Goal: Navigation & Orientation: Find specific page/section

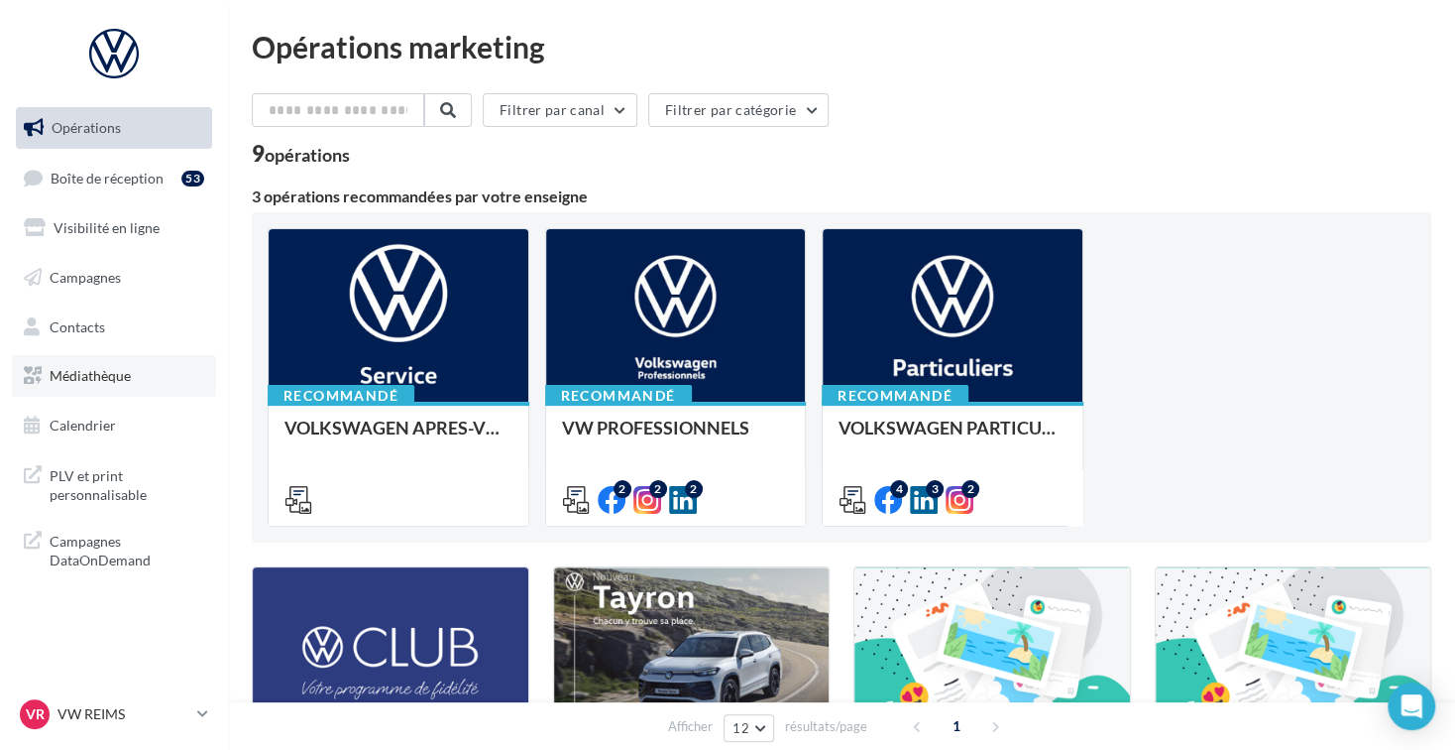
click at [183, 362] on link "Médiathèque" at bounding box center [114, 376] width 204 height 42
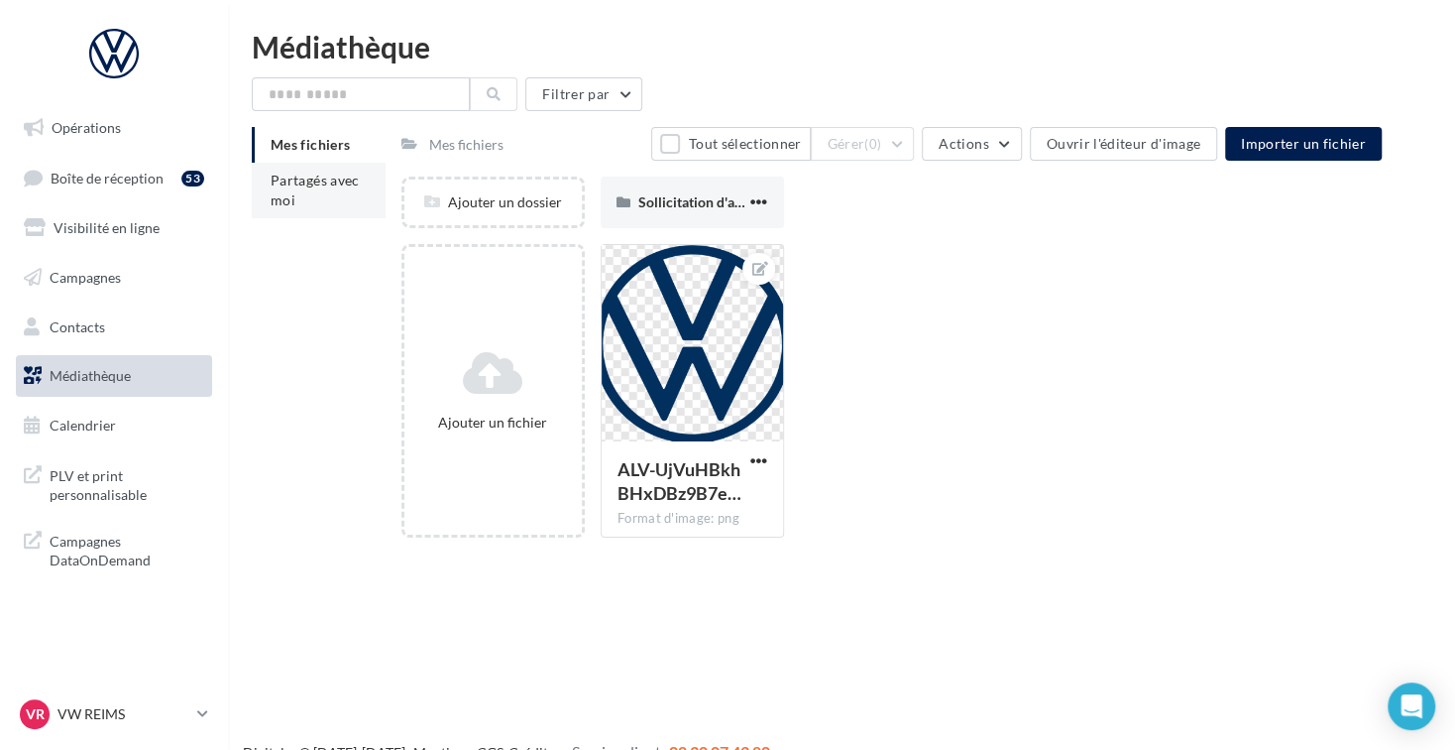
click at [323, 213] on li "Partagés avec moi" at bounding box center [319, 191] width 134 height 56
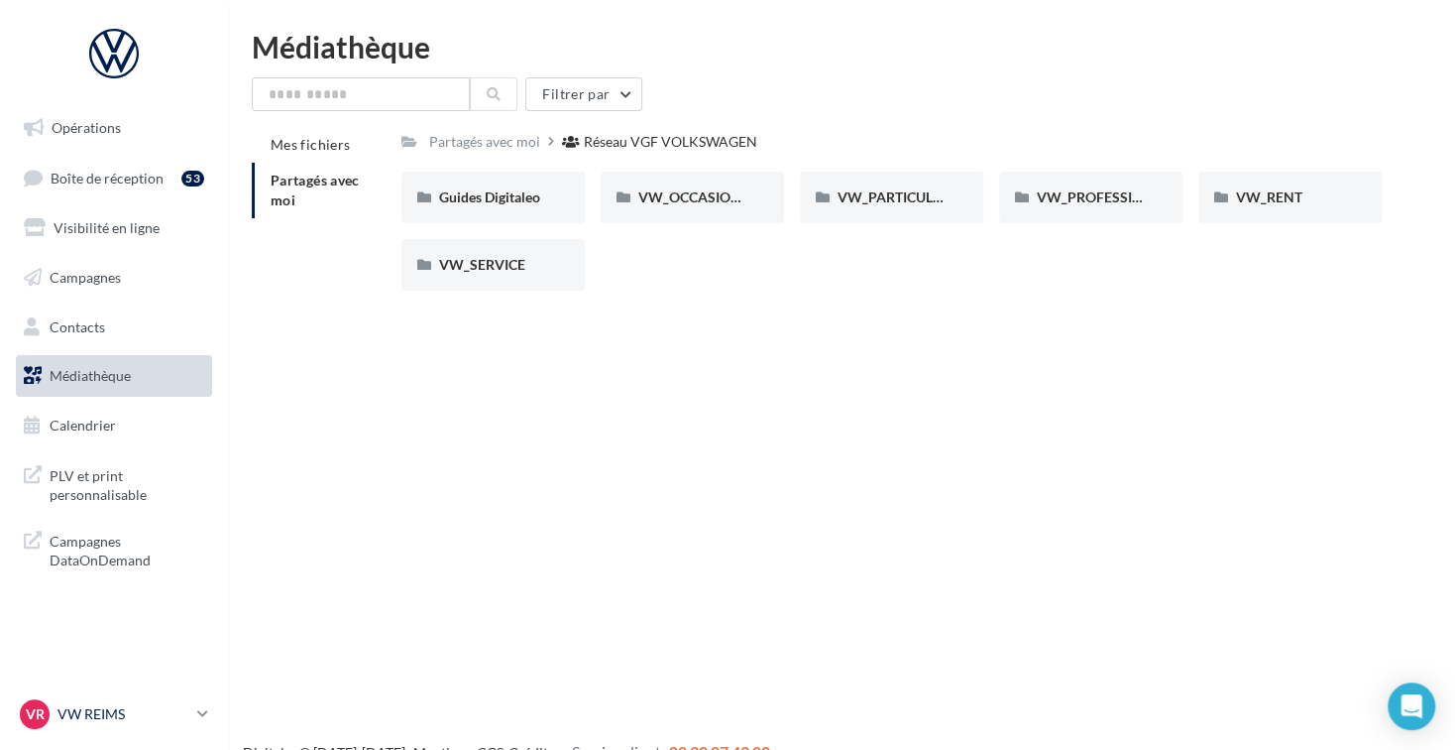
click at [174, 719] on p "VW REIMS" at bounding box center [124, 714] width 132 height 20
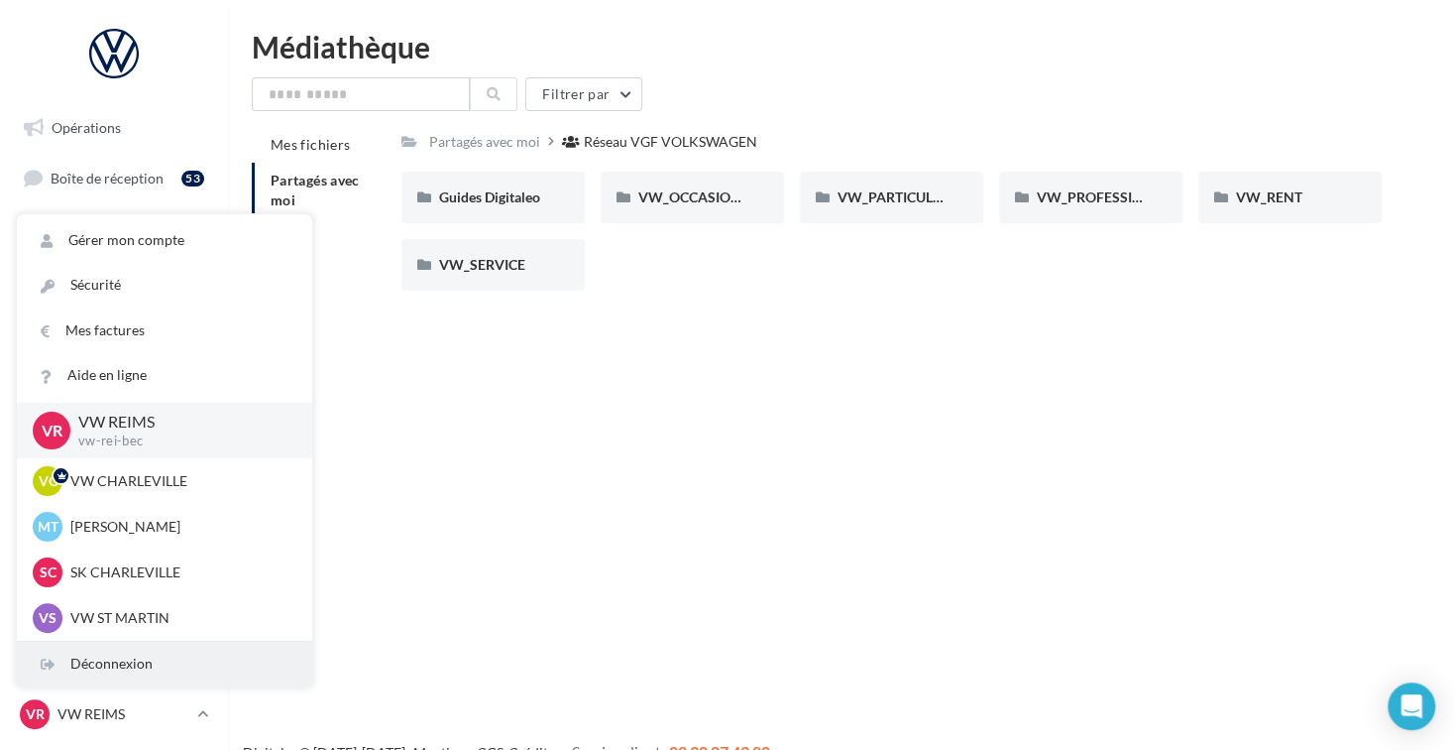
click at [146, 660] on div "Déconnexion" at bounding box center [164, 663] width 295 height 45
